Goal: Book appointment/travel/reservation

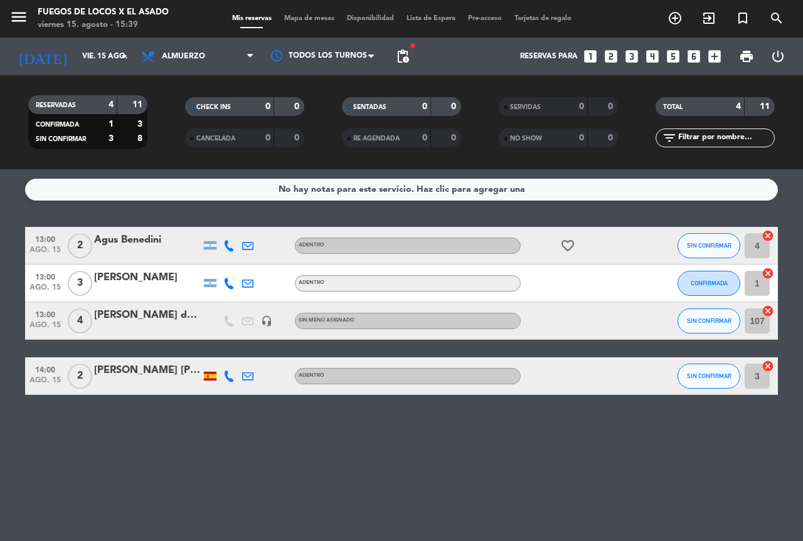
click at [655, 55] on icon "looks_4" at bounding box center [652, 56] width 16 height 16
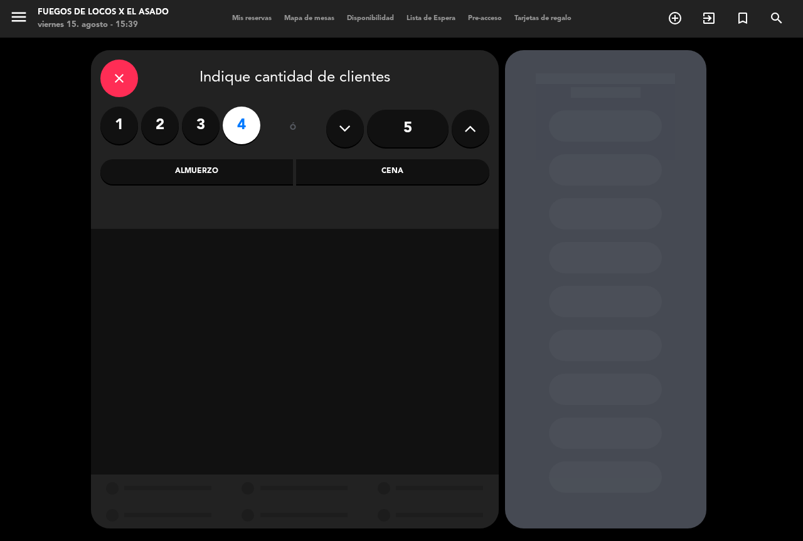
click at [389, 170] on div "Cena" at bounding box center [392, 171] width 193 height 25
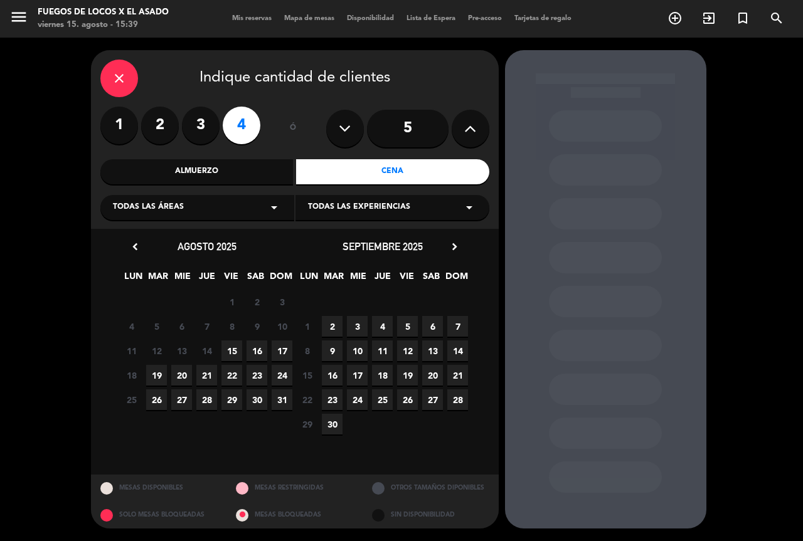
click at [235, 348] on span "15" at bounding box center [231, 351] width 21 height 21
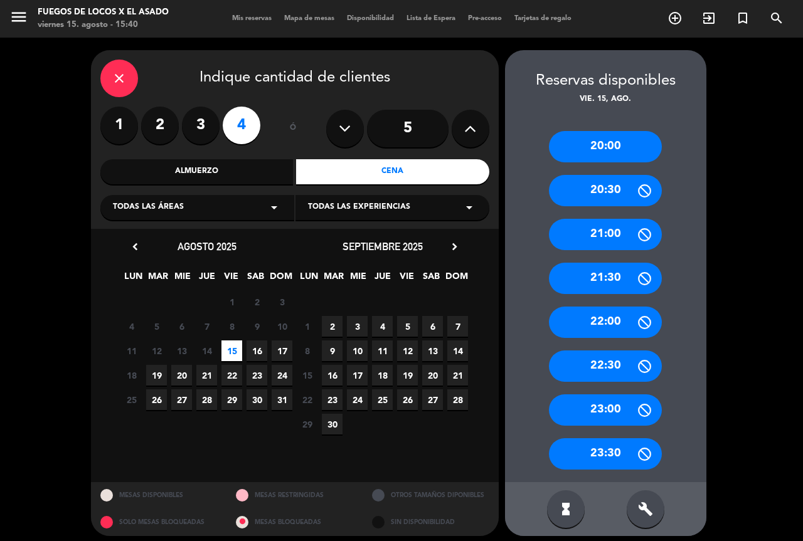
click at [622, 234] on div "21:00" at bounding box center [605, 234] width 113 height 31
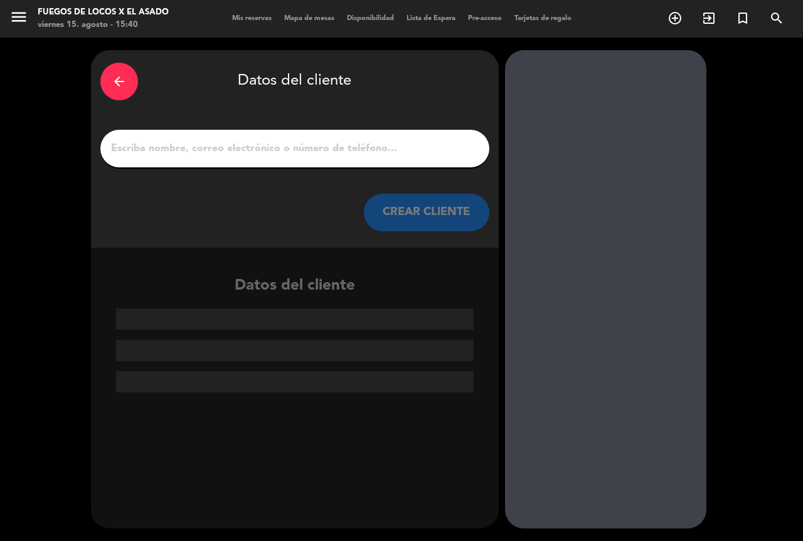
click at [193, 149] on input "1" at bounding box center [295, 149] width 370 height 18
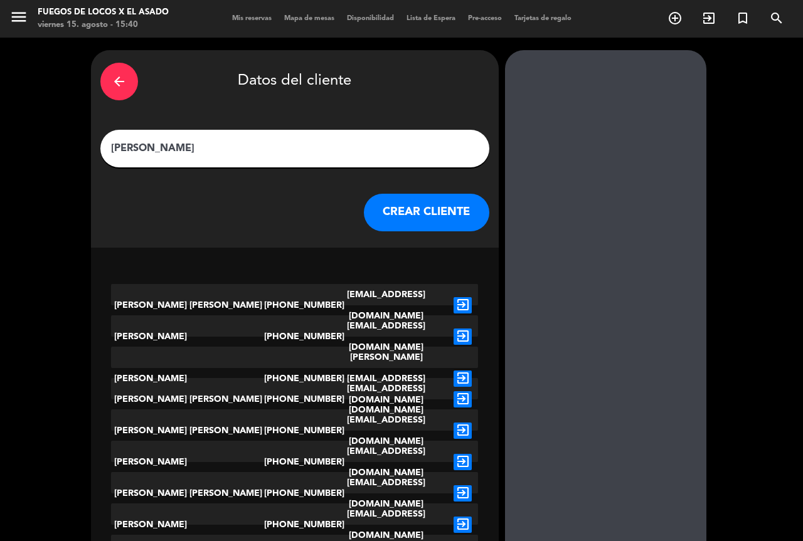
type input "[PERSON_NAME]"
click at [442, 213] on button "CREAR CLIENTE" at bounding box center [426, 213] width 125 height 38
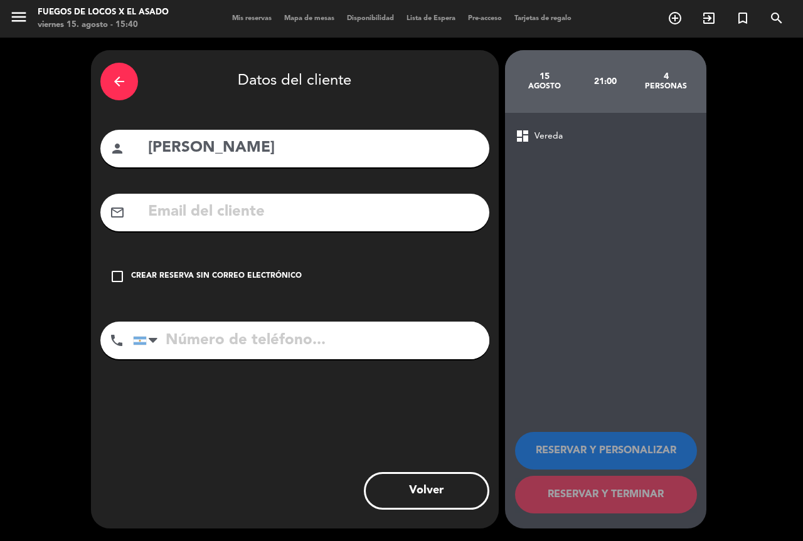
paste input "[EMAIL_ADDRESS][DOMAIN_NAME]"
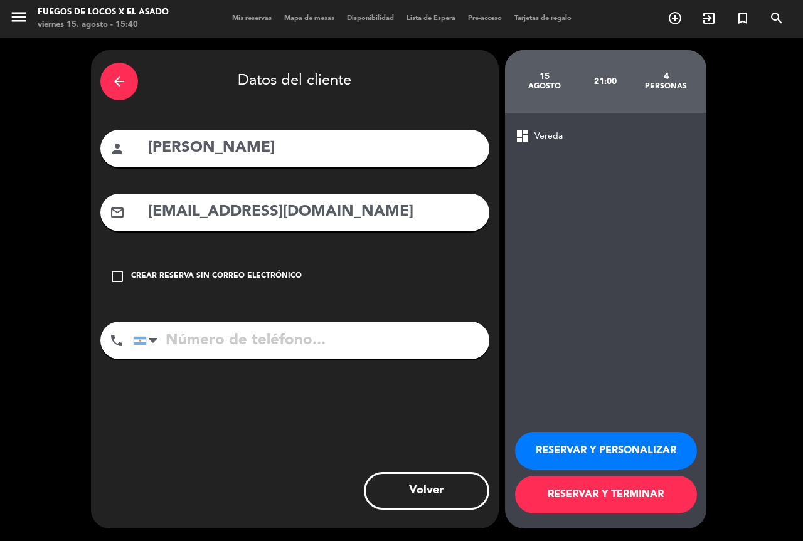
type input "[EMAIL_ADDRESS][DOMAIN_NAME]"
click at [607, 499] on button "RESERVAR Y TERMINAR" at bounding box center [606, 495] width 182 height 38
